Goal: Find specific page/section

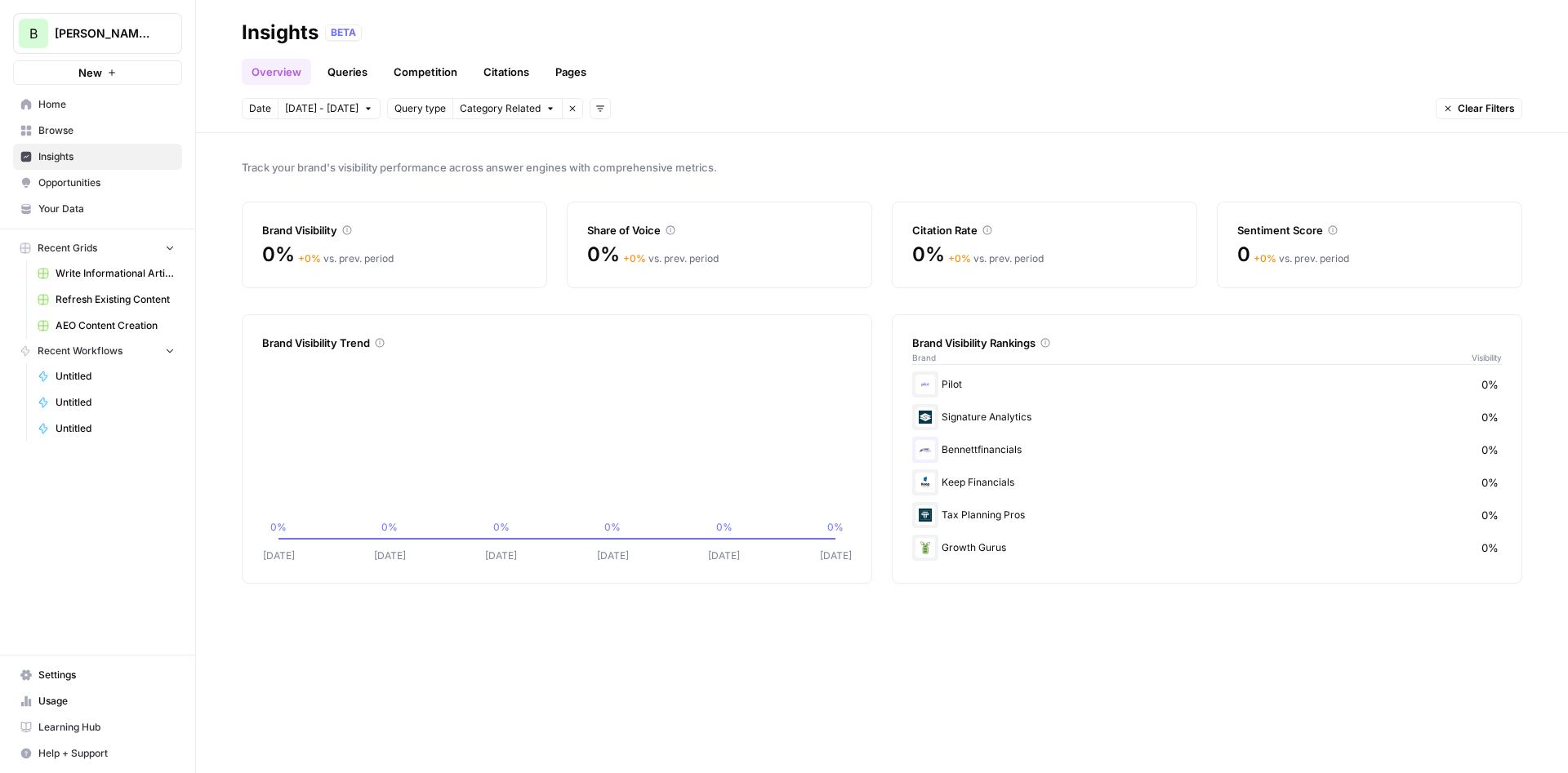
click at [71, 691] on link "Usage" at bounding box center [98, 701] width 169 height 26
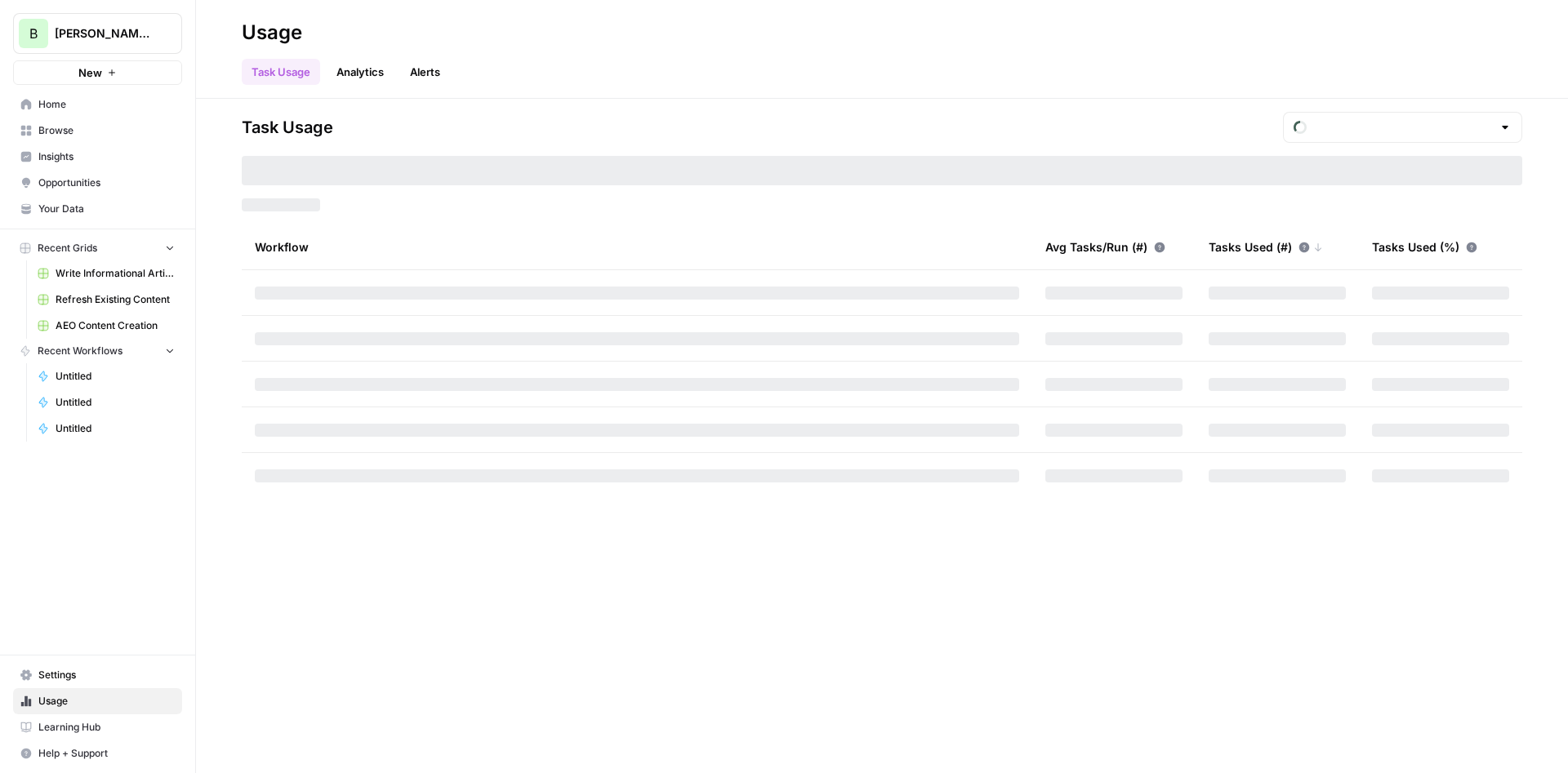
type input "October Tasks"
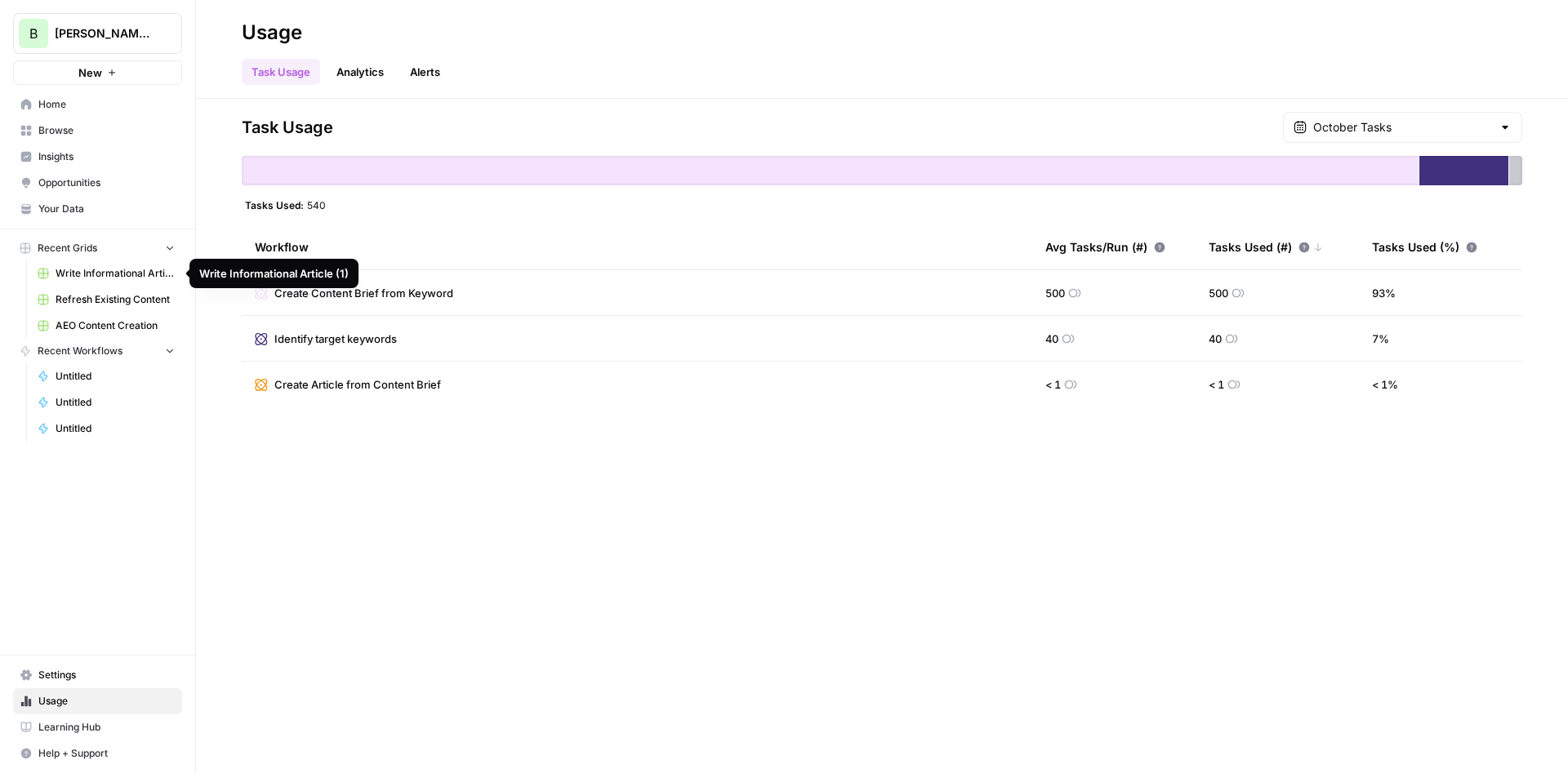
click at [95, 272] on span "Write Informational Article (1)" at bounding box center [114, 273] width 119 height 14
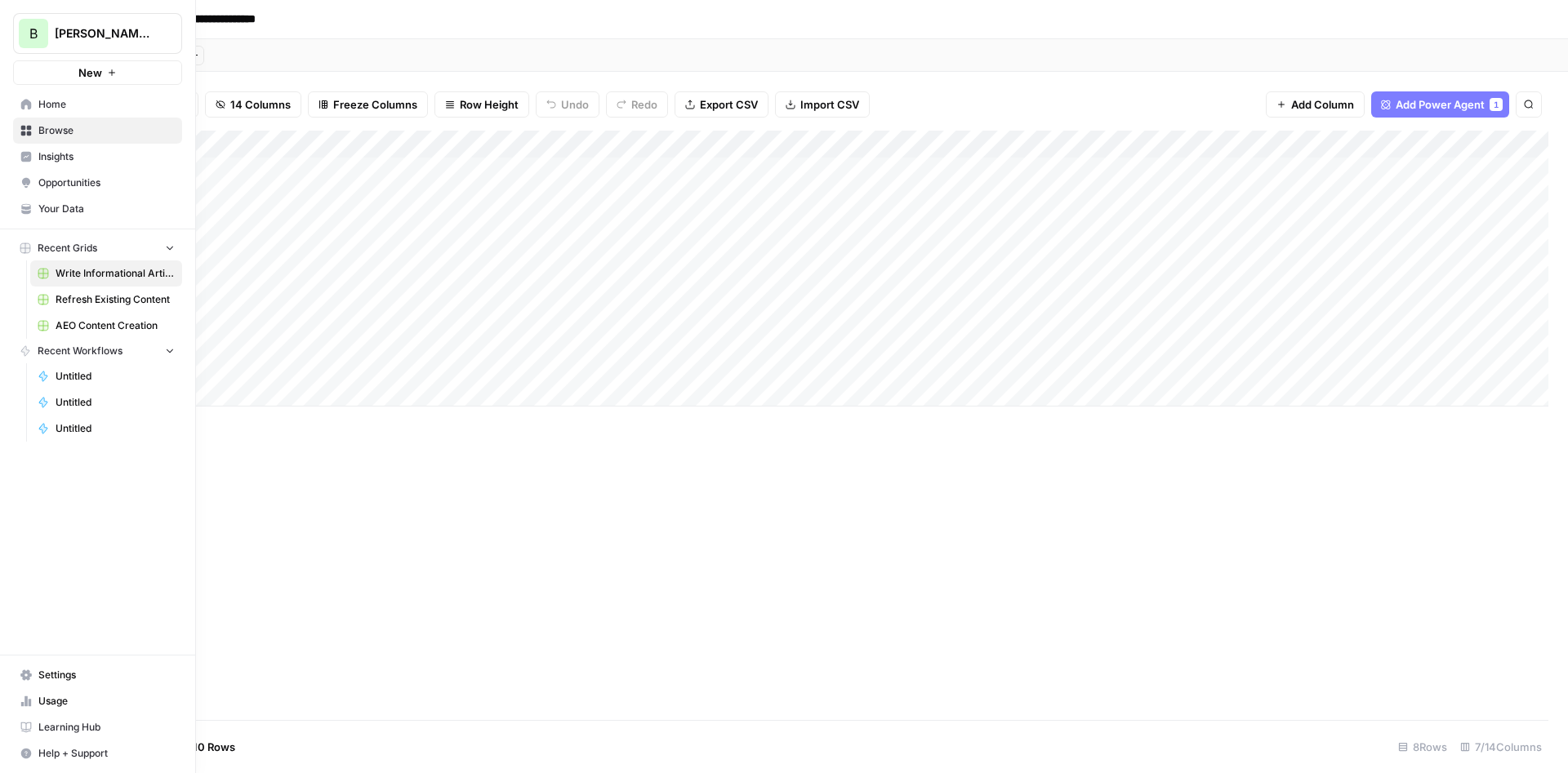
click at [28, 105] on icon at bounding box center [26, 103] width 11 height 11
